Goal: Information Seeking & Learning: Check status

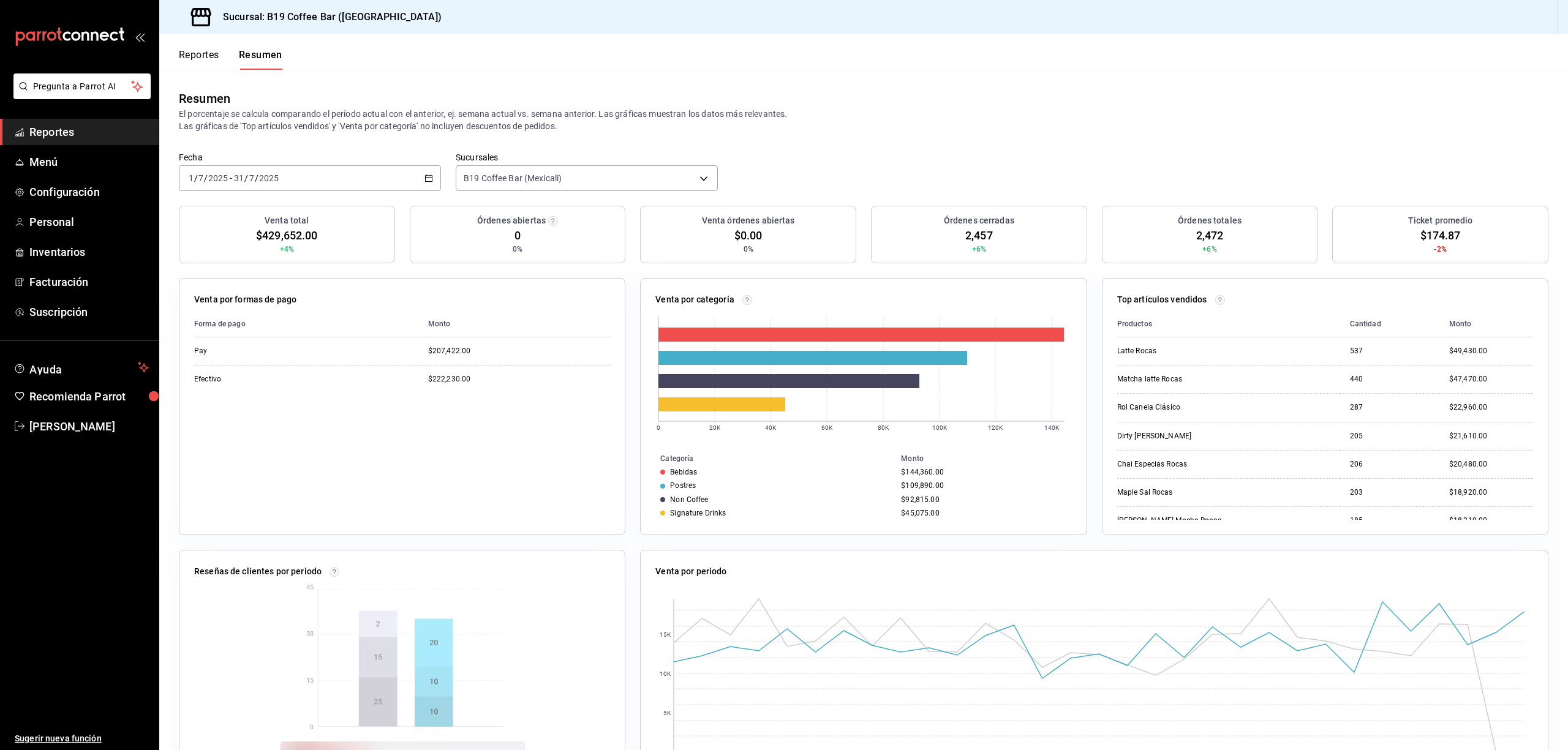
scroll to position [77, 0]
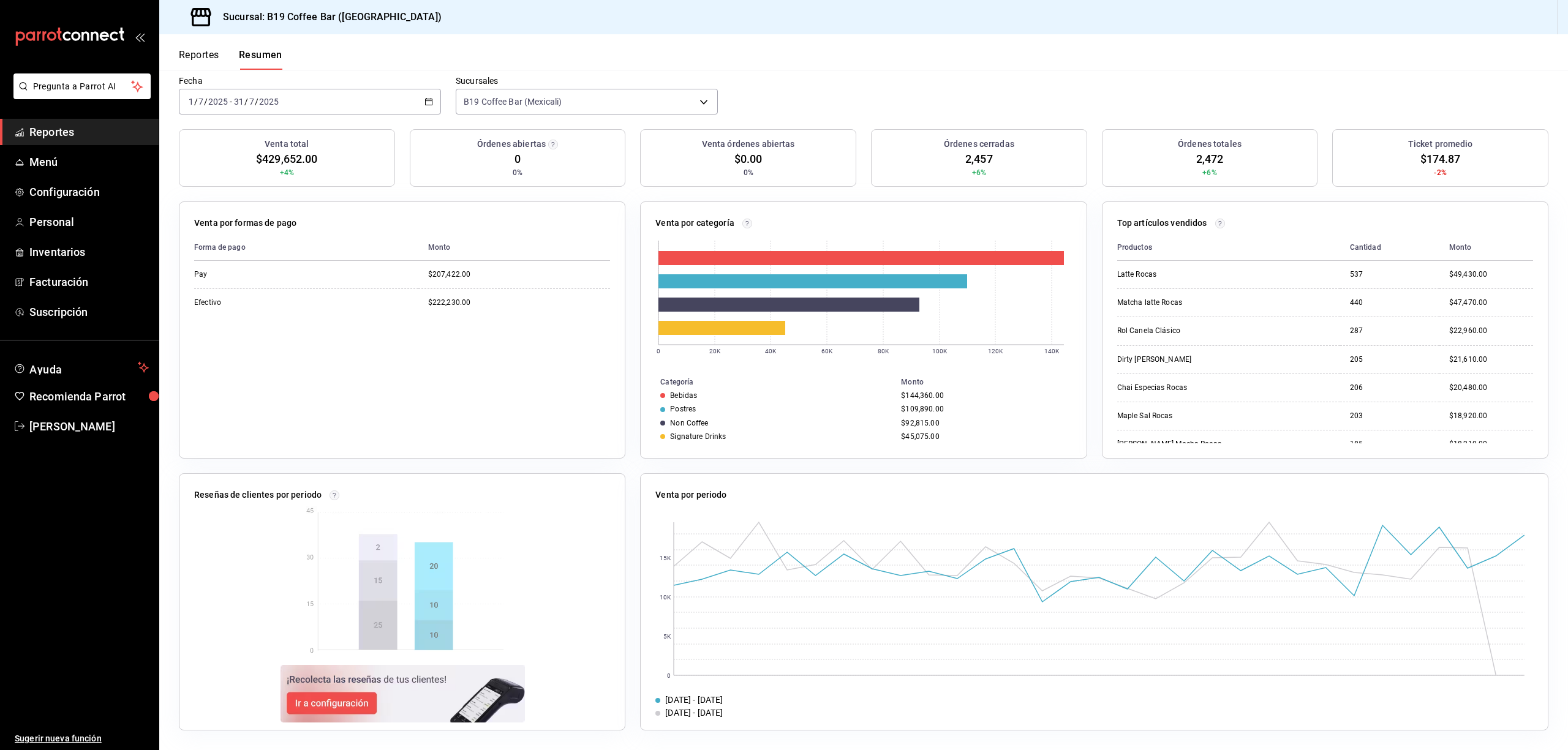
click at [380, 101] on div "[DATE] [DATE] - [DATE] [DATE]" at bounding box center [310, 101] width 262 height 26
click at [219, 226] on span "Mes actual" at bounding box center [237, 221] width 95 height 13
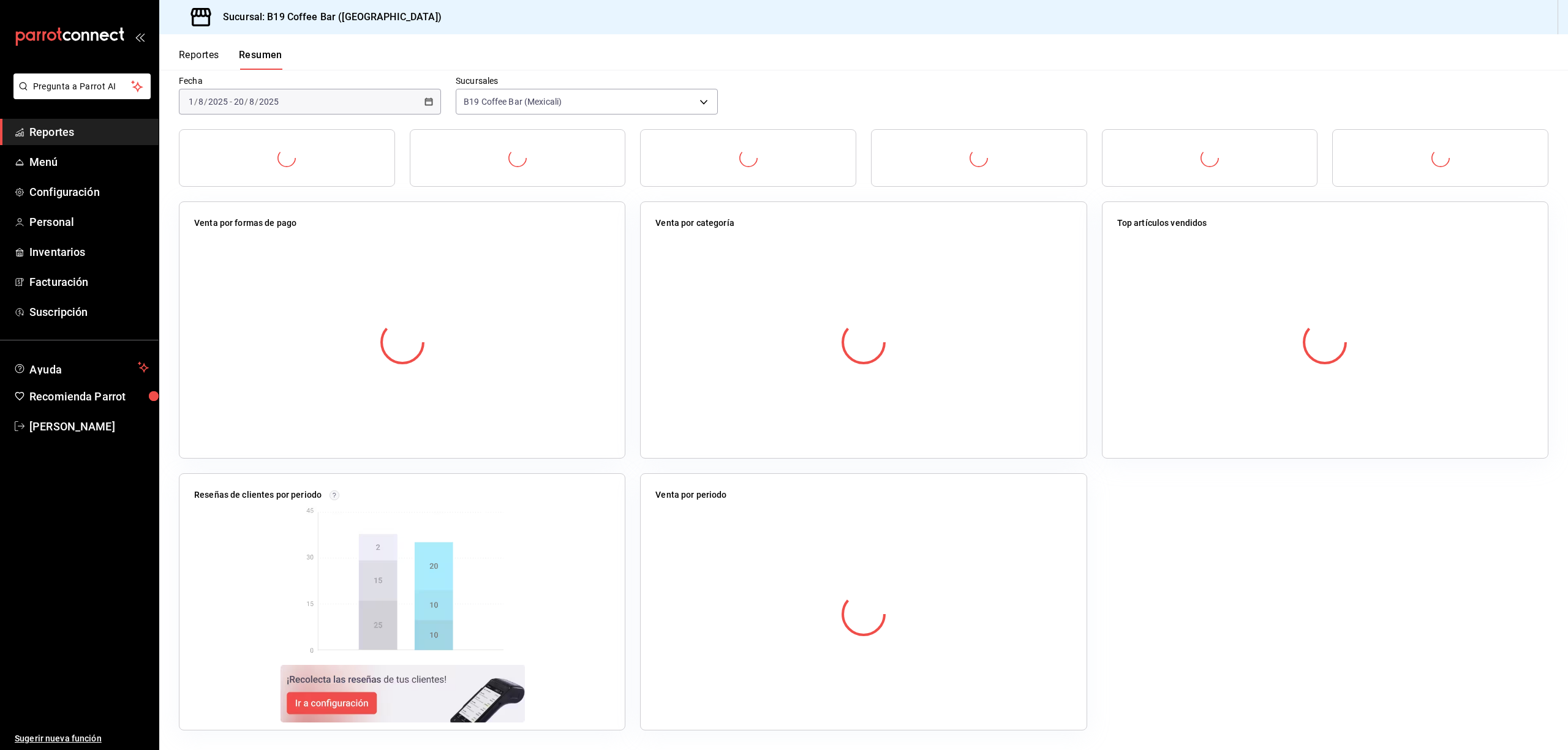
click at [402, 55] on header "Reportes Resumen" at bounding box center [863, 52] width 1408 height 35
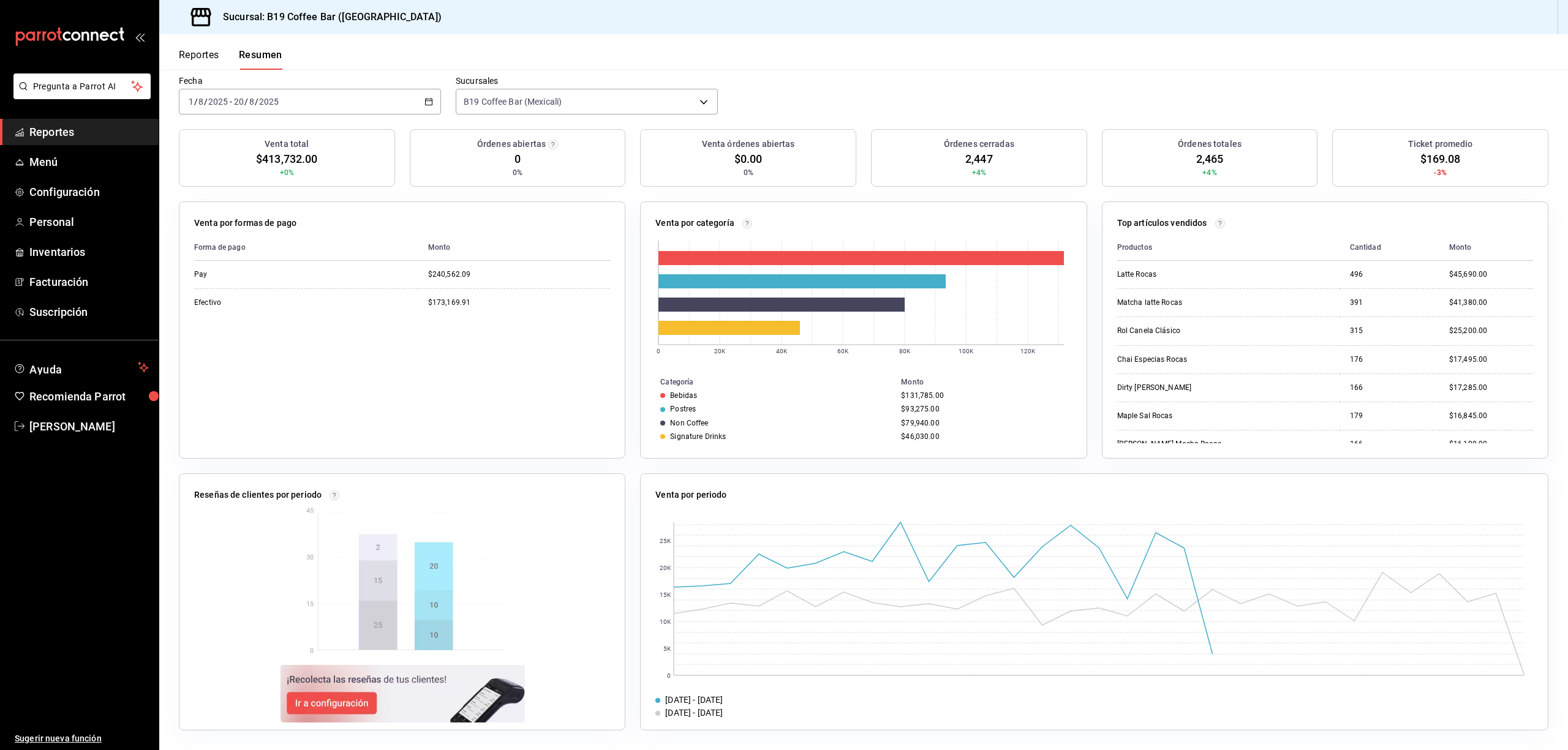
click at [1056, 69] on header "Reportes Resumen" at bounding box center [863, 52] width 1408 height 35
click at [584, 438] on div "Forma de pago Monto Pay $240,562.09 Efectivo $173,169.91" at bounding box center [402, 338] width 416 height 209
click at [901, 412] on div "$93,275.00" at bounding box center [982, 409] width 165 height 9
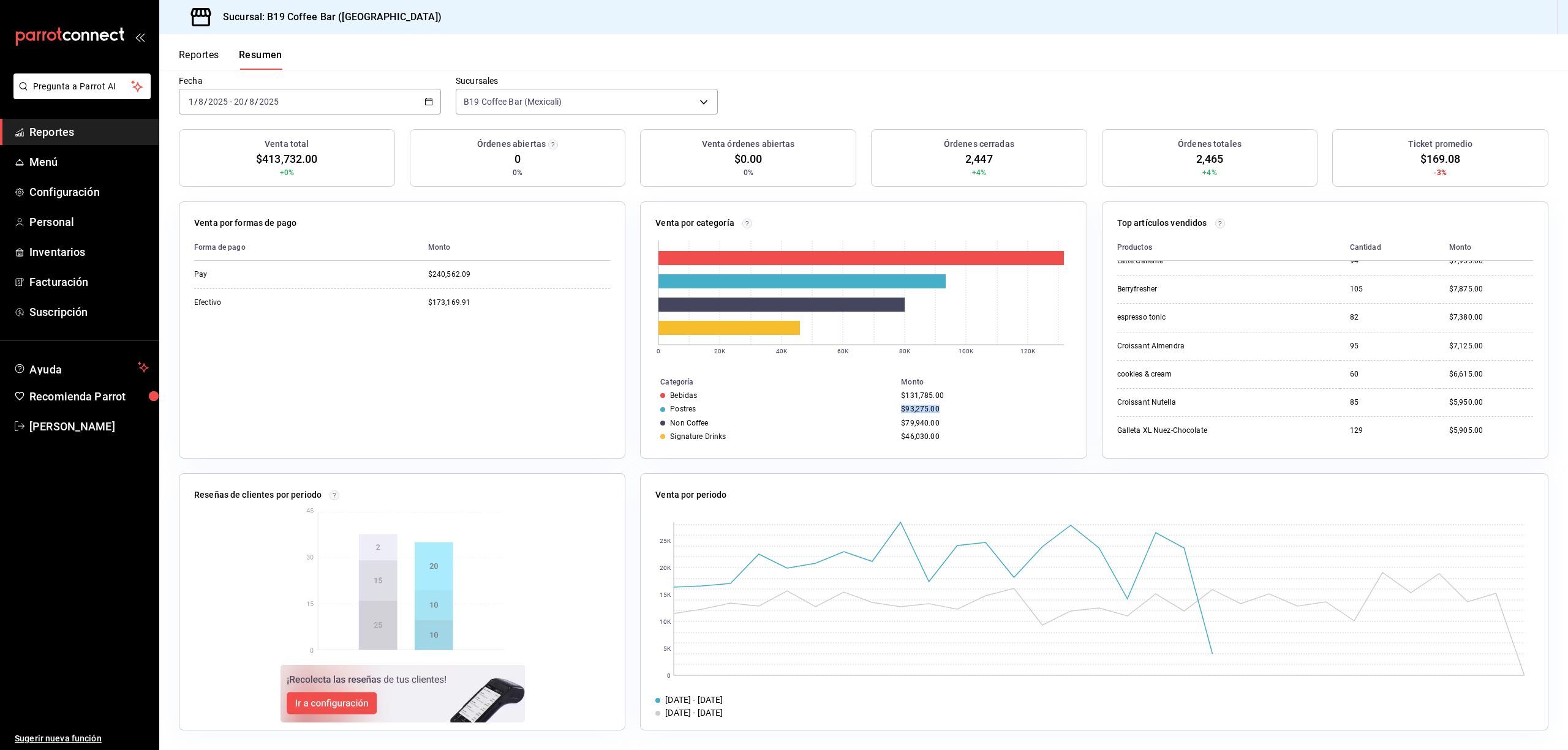
click at [901, 412] on div "$93,275.00" at bounding box center [982, 409] width 165 height 9
click at [932, 410] on div "$93,275.00" at bounding box center [982, 409] width 165 height 9
click at [788, 63] on header "Reportes Resumen" at bounding box center [863, 52] width 1408 height 35
click at [81, 130] on span "Reportes" at bounding box center [88, 131] width 119 height 17
